Goal: Task Accomplishment & Management: Use online tool/utility

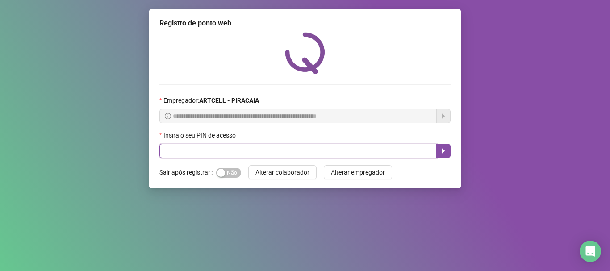
click at [323, 151] on input "text" at bounding box center [297, 151] width 277 height 14
type input "*****"
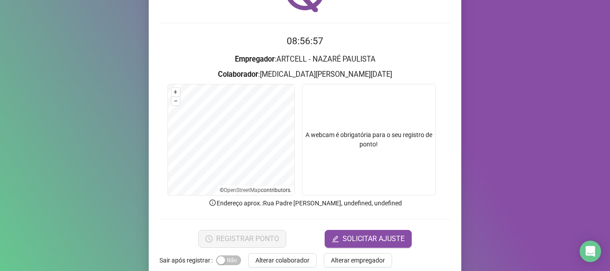
scroll to position [78, 0]
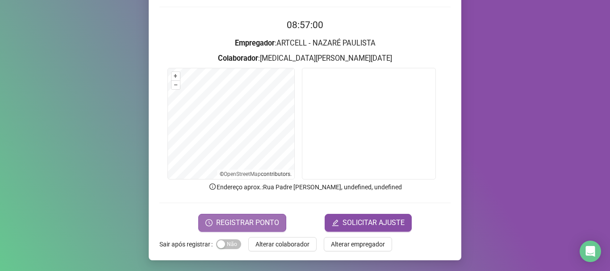
click at [245, 214] on button "REGISTRAR PONTO" at bounding box center [242, 223] width 88 height 18
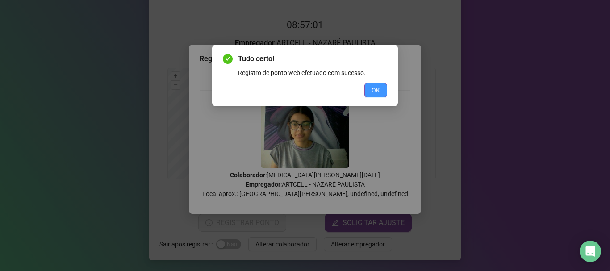
click at [380, 86] on button "OK" at bounding box center [375, 90] width 23 height 14
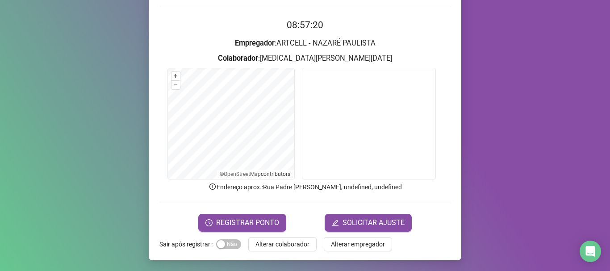
scroll to position [0, 0]
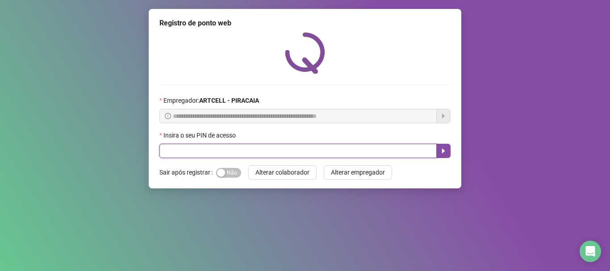
click at [281, 153] on input "text" at bounding box center [297, 151] width 277 height 14
type input "*****"
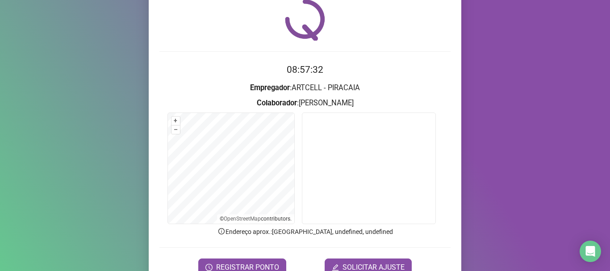
scroll to position [78, 0]
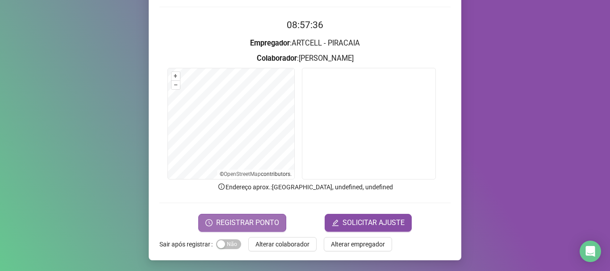
click at [218, 217] on button "REGISTRAR PONTO" at bounding box center [242, 223] width 88 height 18
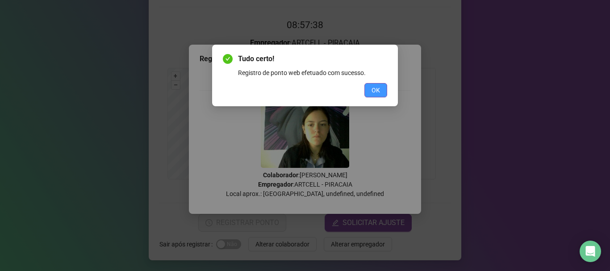
click at [382, 90] on button "OK" at bounding box center [375, 90] width 23 height 14
